Goal: Communication & Community: Answer question/provide support

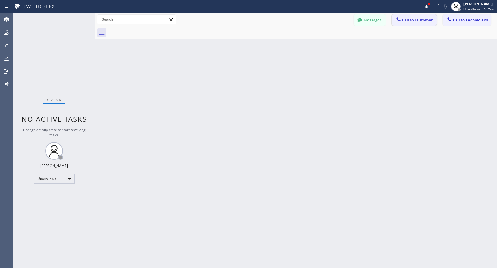
click at [425, 21] on span "Call to Customer" at bounding box center [417, 19] width 31 height 5
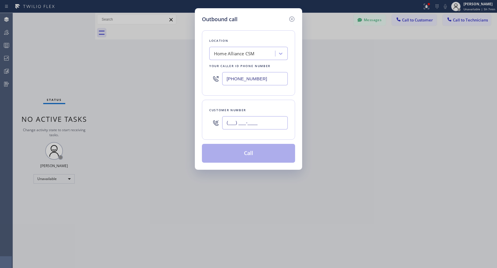
click at [271, 125] on input "(___) ___-____" at bounding box center [255, 122] width 66 height 13
paste input "312) 771-1816"
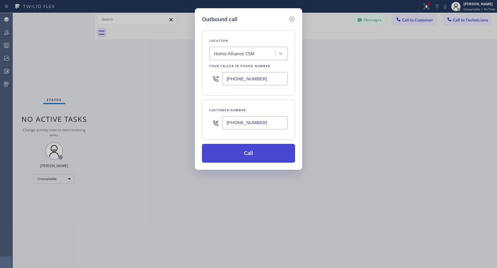
type input "[PHONE_NUMBER]"
click at [255, 153] on button "Call" at bounding box center [248, 153] width 93 height 19
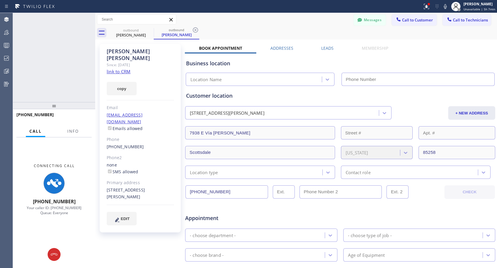
type input "[PHONE_NUMBER]"
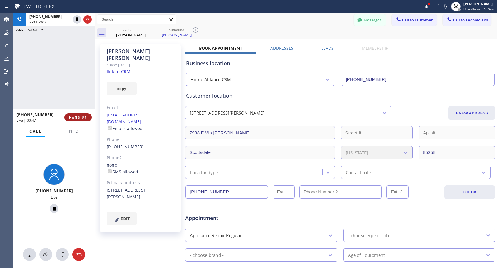
click at [83, 119] on span "HANG UP" at bounding box center [78, 117] width 18 height 4
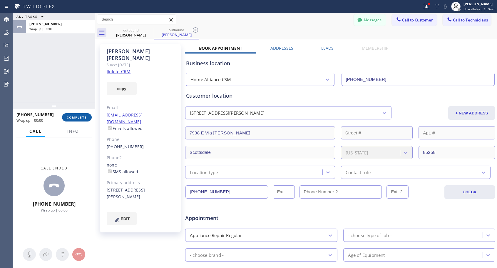
click at [83, 119] on span "COMPLETE" at bounding box center [77, 117] width 20 height 4
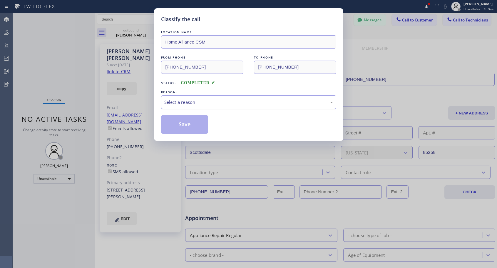
click at [236, 100] on div "Select a reason" at bounding box center [248, 102] width 169 height 7
click at [200, 129] on button "Save" at bounding box center [184, 124] width 47 height 19
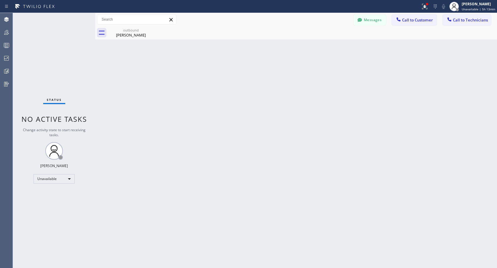
drag, startPoint x: 415, startPoint y: 20, endPoint x: 404, endPoint y: 24, distance: 11.9
click at [415, 20] on span "Call to Customer" at bounding box center [417, 19] width 31 height 5
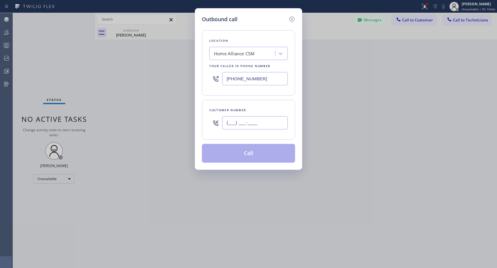
click at [228, 124] on input "(___) ___-____" at bounding box center [255, 122] width 66 height 13
paste input "310) 936-9894"
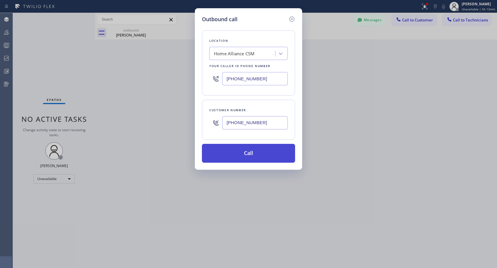
type input "[PHONE_NUMBER]"
click at [252, 153] on button "Call" at bounding box center [248, 153] width 93 height 19
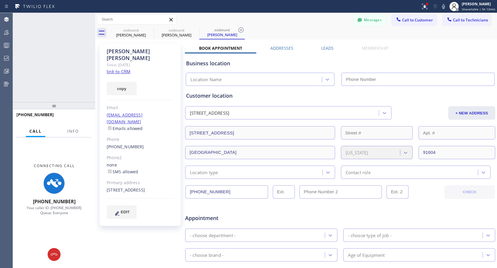
type input "[PHONE_NUMBER]"
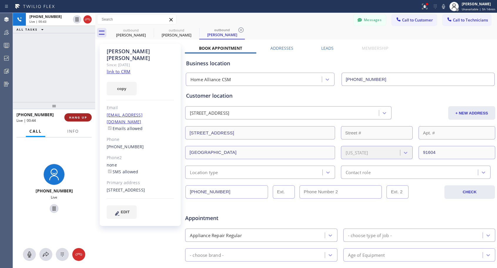
click at [78, 117] on span "HANG UP" at bounding box center [78, 117] width 18 height 4
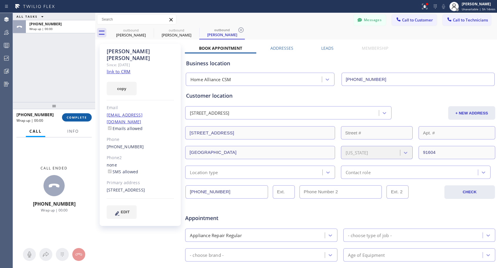
click at [78, 117] on span "COMPLETE" at bounding box center [77, 117] width 20 height 4
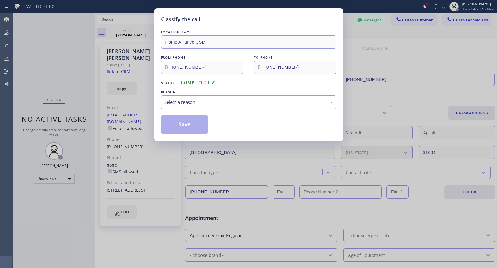
click at [250, 101] on div "Select a reason" at bounding box center [248, 102] width 169 height 7
click at [195, 125] on button "Save" at bounding box center [184, 124] width 47 height 19
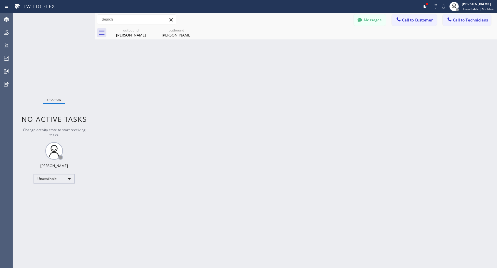
drag, startPoint x: 413, startPoint y: 21, endPoint x: 317, endPoint y: 89, distance: 116.7
click at [412, 22] on span "Call to Customer" at bounding box center [417, 19] width 31 height 5
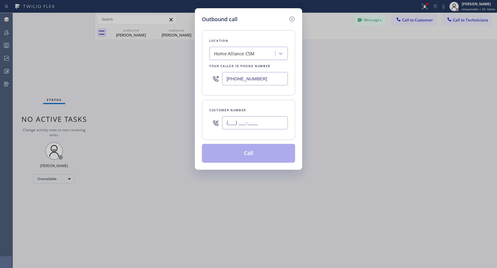
click at [279, 124] on input "(___) ___-____" at bounding box center [255, 122] width 66 height 13
paste input "646) 262-1542"
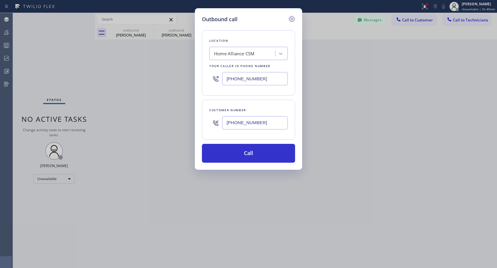
click at [291, 19] on icon at bounding box center [291, 19] width 7 height 7
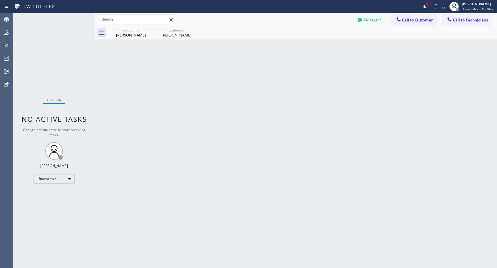
click at [376, 134] on div "Back to Dashboard Change Sender ID Customers Technicians NH [PERSON_NAME] [DATE…" at bounding box center [296, 140] width 402 height 255
click at [368, 173] on div "Back to Dashboard Change Sender ID Customers Technicians NH [PERSON_NAME] [DATE…" at bounding box center [296, 140] width 402 height 255
click at [421, 17] on span "Call to Customer" at bounding box center [417, 19] width 31 height 5
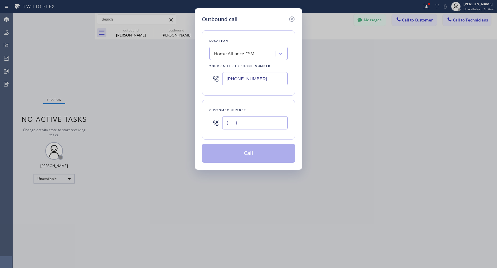
click at [251, 124] on input "(___) ___-____" at bounding box center [255, 122] width 66 height 13
paste input "646) 262-1542"
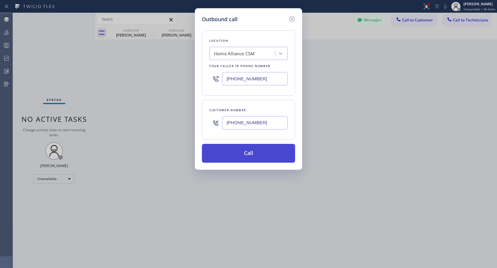
type input "[PHONE_NUMBER]"
click at [251, 153] on button "Call" at bounding box center [248, 153] width 93 height 19
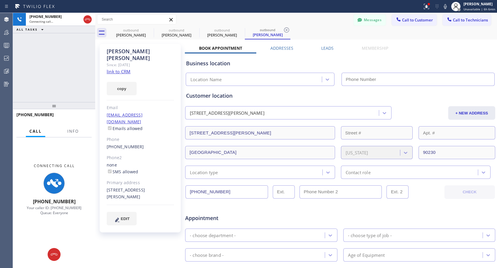
type input "[PHONE_NUMBER]"
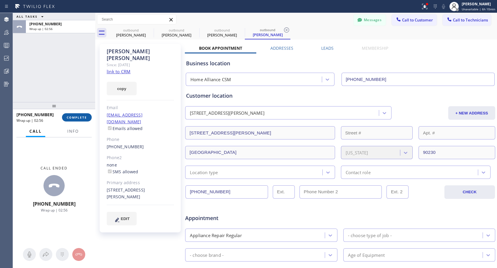
click at [87, 120] on button "COMPLETE" at bounding box center [77, 117] width 30 height 8
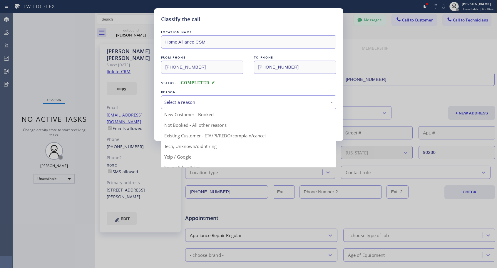
click at [216, 104] on div "Select a reason" at bounding box center [248, 102] width 169 height 7
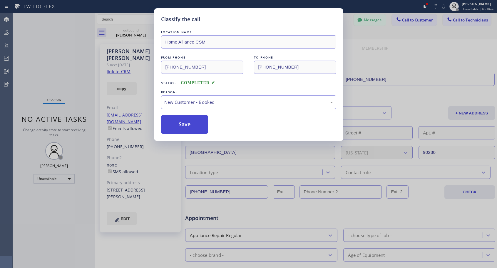
click at [183, 124] on button "Save" at bounding box center [184, 124] width 47 height 19
